Goal: Task Accomplishment & Management: Complete application form

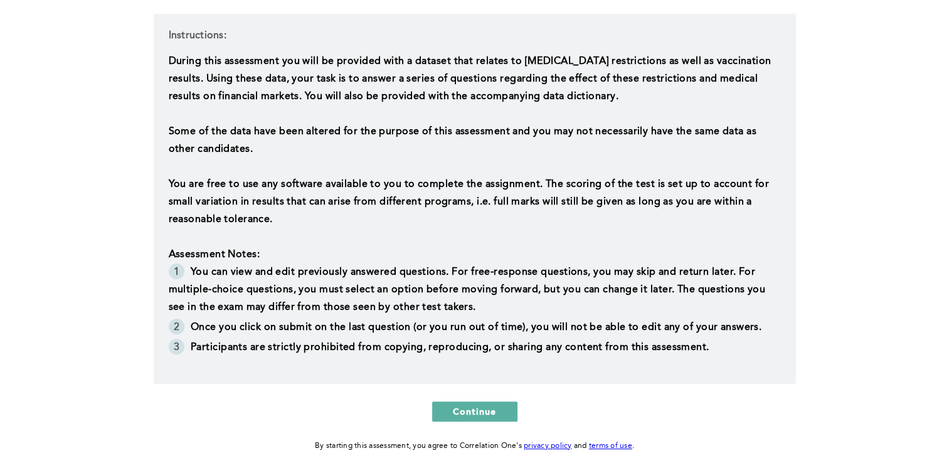
scroll to position [335, 0]
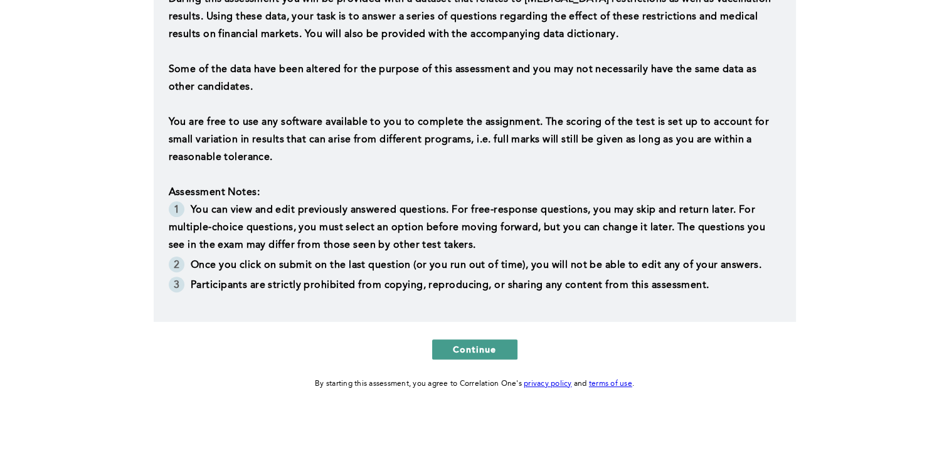
click at [480, 354] on span "Continue" at bounding box center [475, 349] width 44 height 12
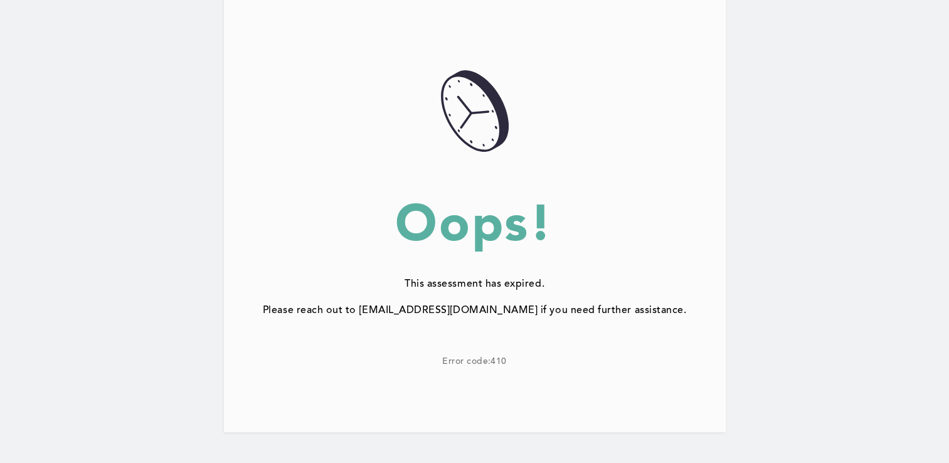
scroll to position [133, 0]
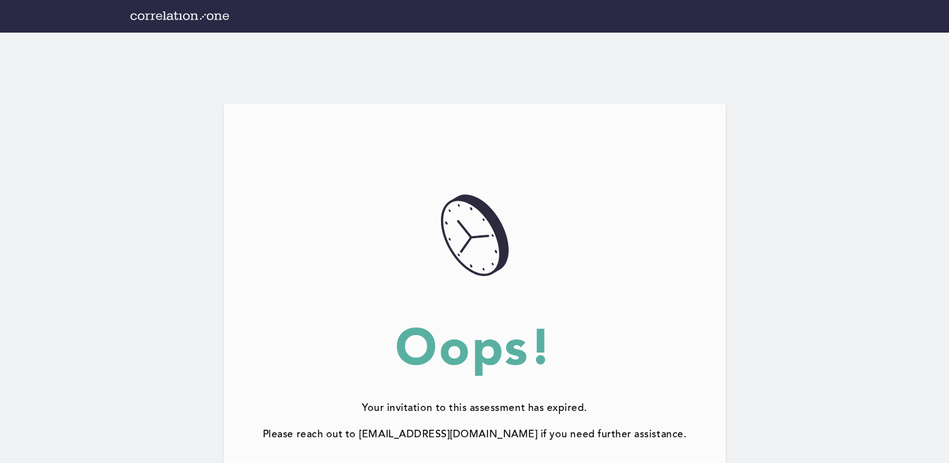
scroll to position [133, 0]
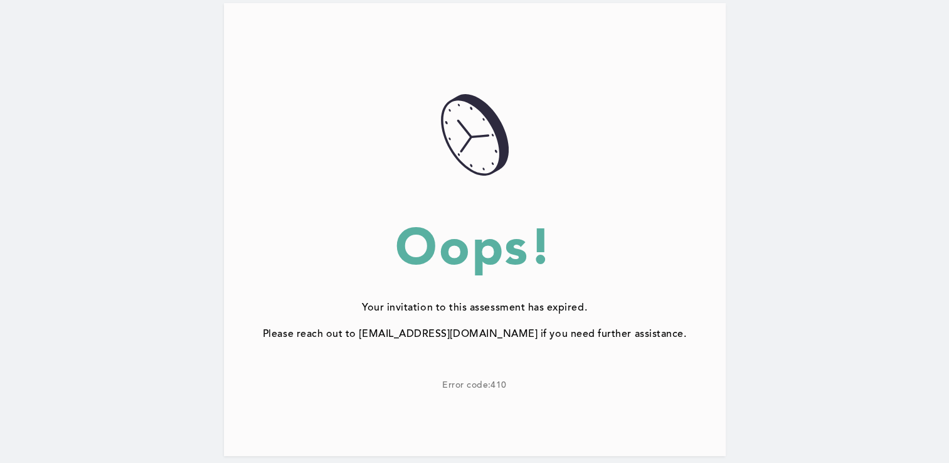
scroll to position [100, 0]
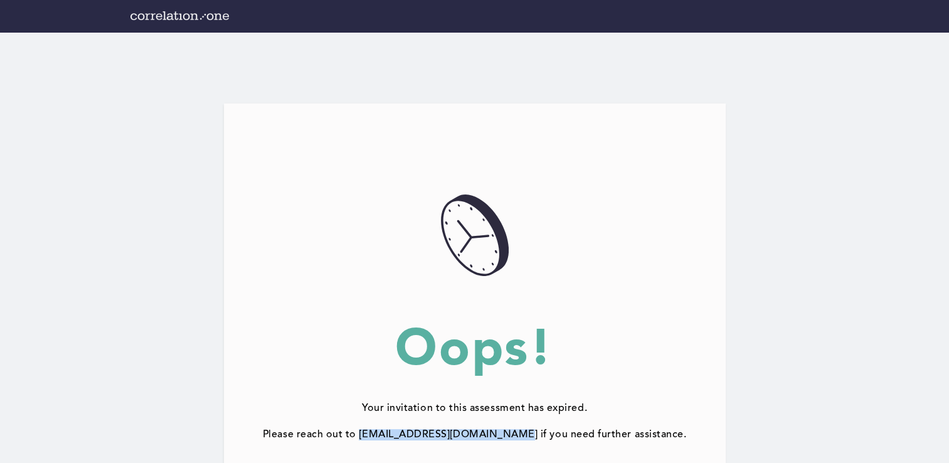
drag, startPoint x: 518, startPoint y: 431, endPoint x: 377, endPoint y: 436, distance: 141.1
click at [377, 436] on div "Please reach out to [EMAIL_ADDRESS][DOMAIN_NAME] if you need further assistance." at bounding box center [475, 434] width 502 height 11
copy div "support@correlation-one.com"
